Goal: Transaction & Acquisition: Purchase product/service

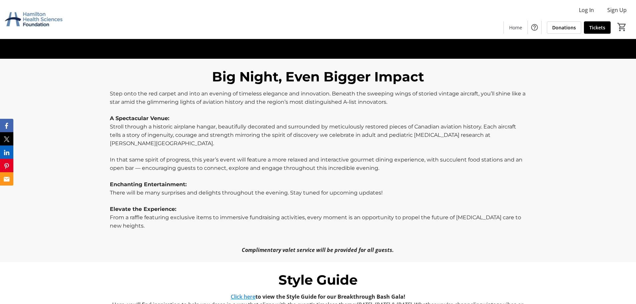
scroll to position [334, 0]
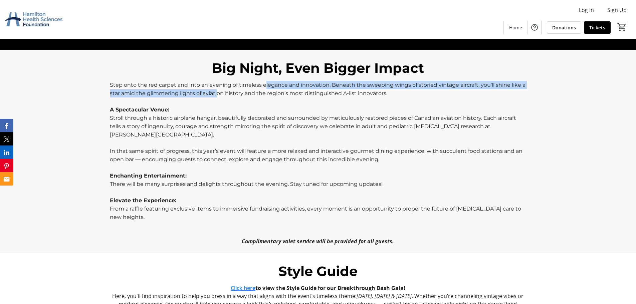
drag, startPoint x: 266, startPoint y: 77, endPoint x: 218, endPoint y: 88, distance: 48.9
click at [218, 88] on p "Step onto the red carpet and into an evening of timeless elegance and innovatio…" at bounding box center [318, 89] width 416 height 17
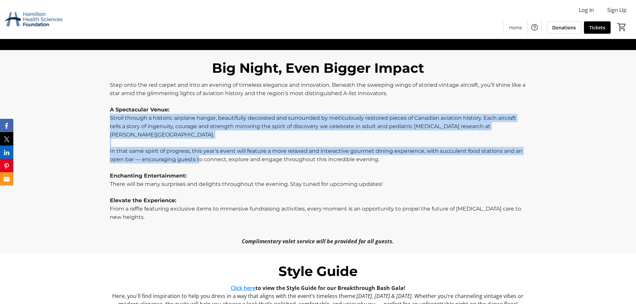
drag, startPoint x: 111, startPoint y: 110, endPoint x: 200, endPoint y: 150, distance: 97.3
click at [200, 150] on div "Step onto the red carpet and into an evening of timeless elegance and innovatio…" at bounding box center [318, 163] width 416 height 165
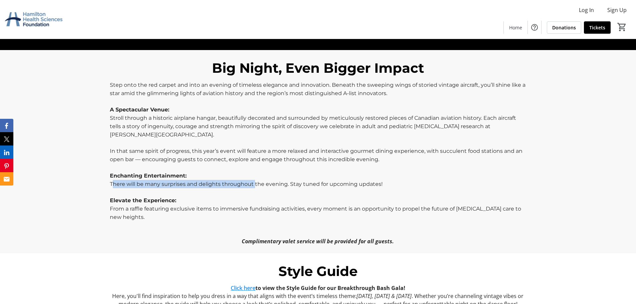
drag, startPoint x: 122, startPoint y: 175, endPoint x: 254, endPoint y: 175, distance: 132.6
click at [254, 181] on span "There will be many surprises and delights throughout the evening. Stay tuned fo…" at bounding box center [246, 184] width 273 height 6
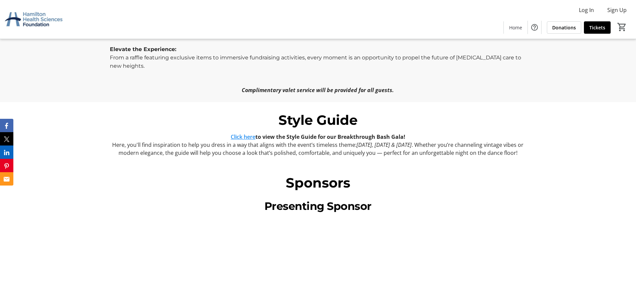
scroll to position [452, 0]
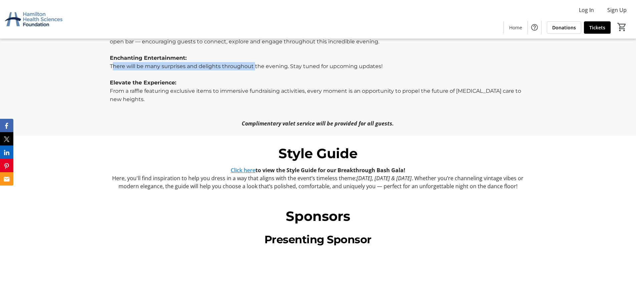
click at [237, 167] on link "Click here" at bounding box center [243, 170] width 25 height 7
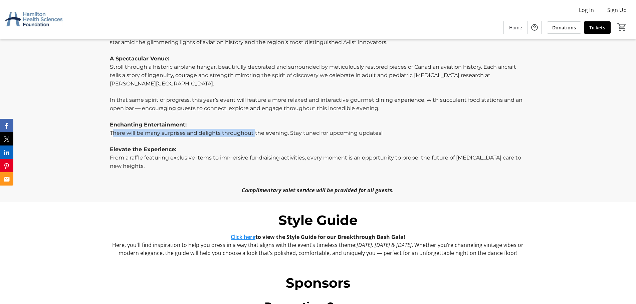
scroll to position [352, 0]
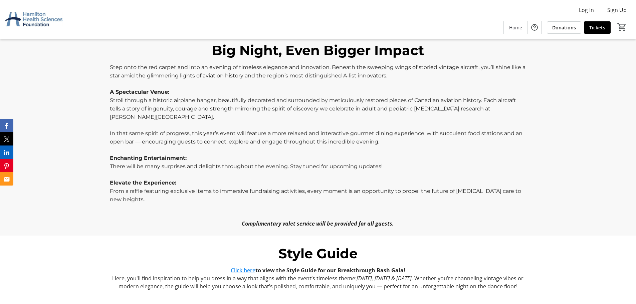
click at [282, 163] on span "There will be many surprises and delights throughout the evening. Stay tuned fo…" at bounding box center [246, 166] width 273 height 6
drag, startPoint x: 233, startPoint y: 181, endPoint x: 363, endPoint y: 183, distance: 129.3
click at [363, 188] on span "From a raffle featuring exclusive items to immersive fundraising activities, ev…" at bounding box center [316, 195] width 412 height 15
click at [389, 188] on span "From a raffle featuring exclusive items to immersive fundraising activities, ev…" at bounding box center [316, 195] width 412 height 15
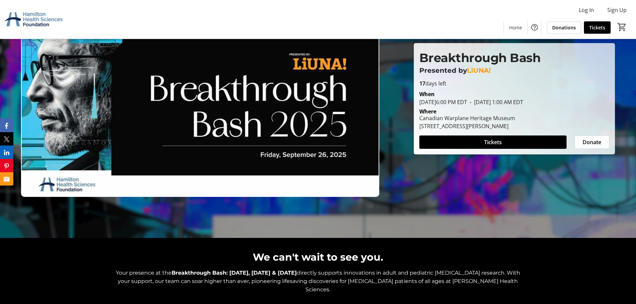
scroll to position [67, 0]
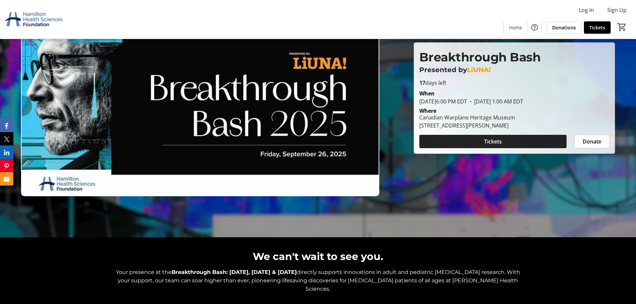
click at [458, 141] on span at bounding box center [493, 142] width 147 height 16
